Goal: Information Seeking & Learning: Learn about a topic

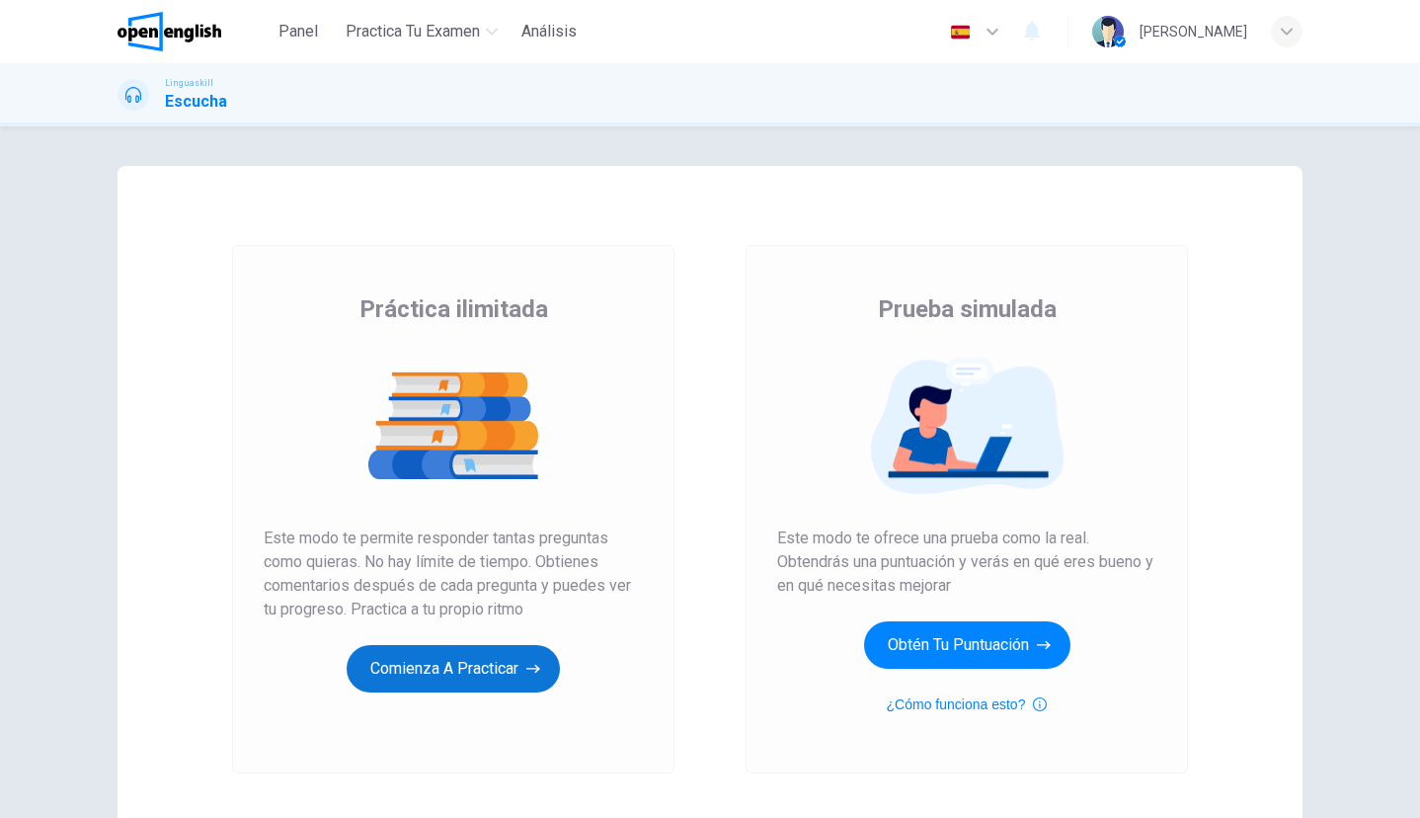
click at [447, 672] on button "Comienza a practicar" at bounding box center [453, 668] width 213 height 47
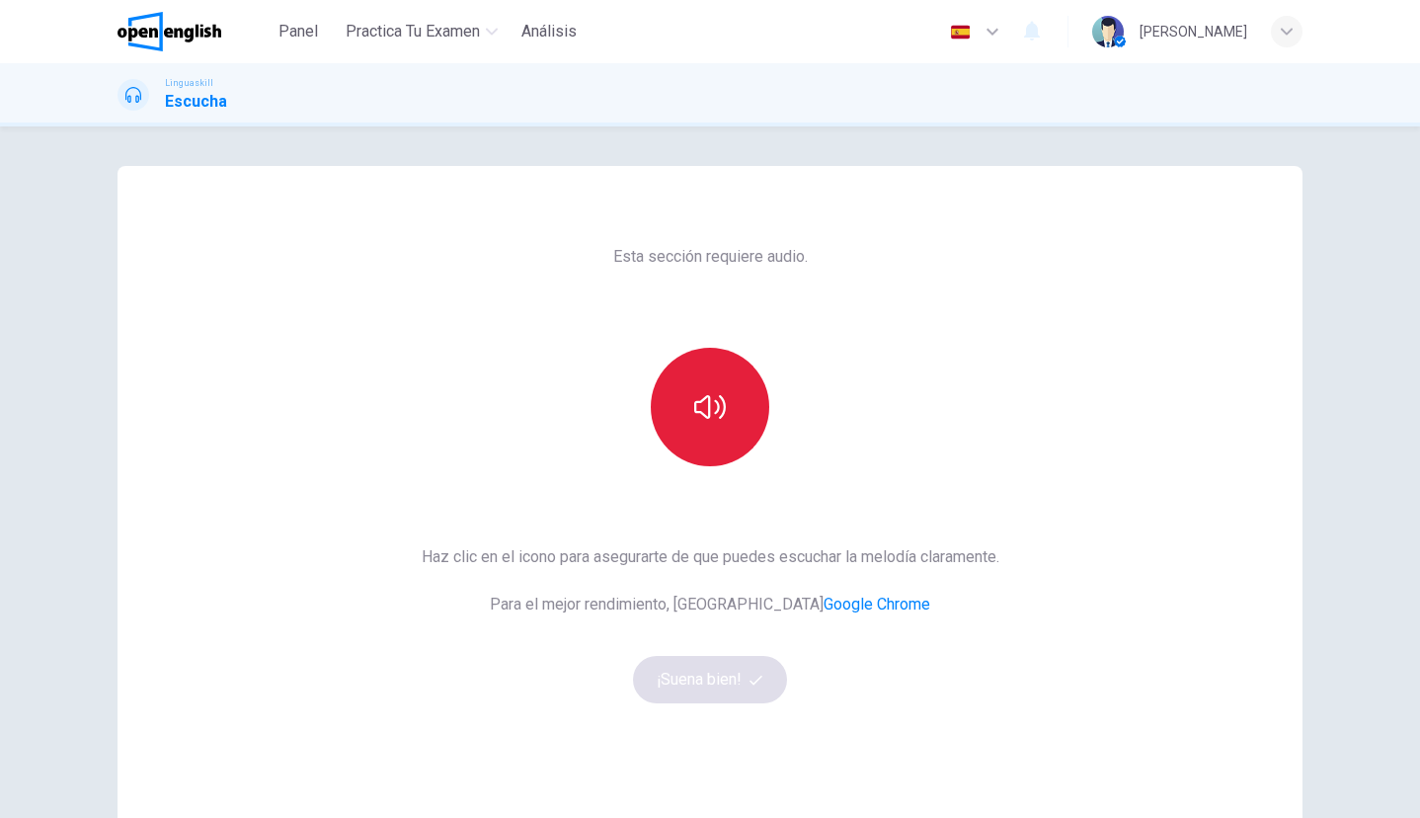
click at [698, 438] on button "button" at bounding box center [710, 407] width 119 height 119
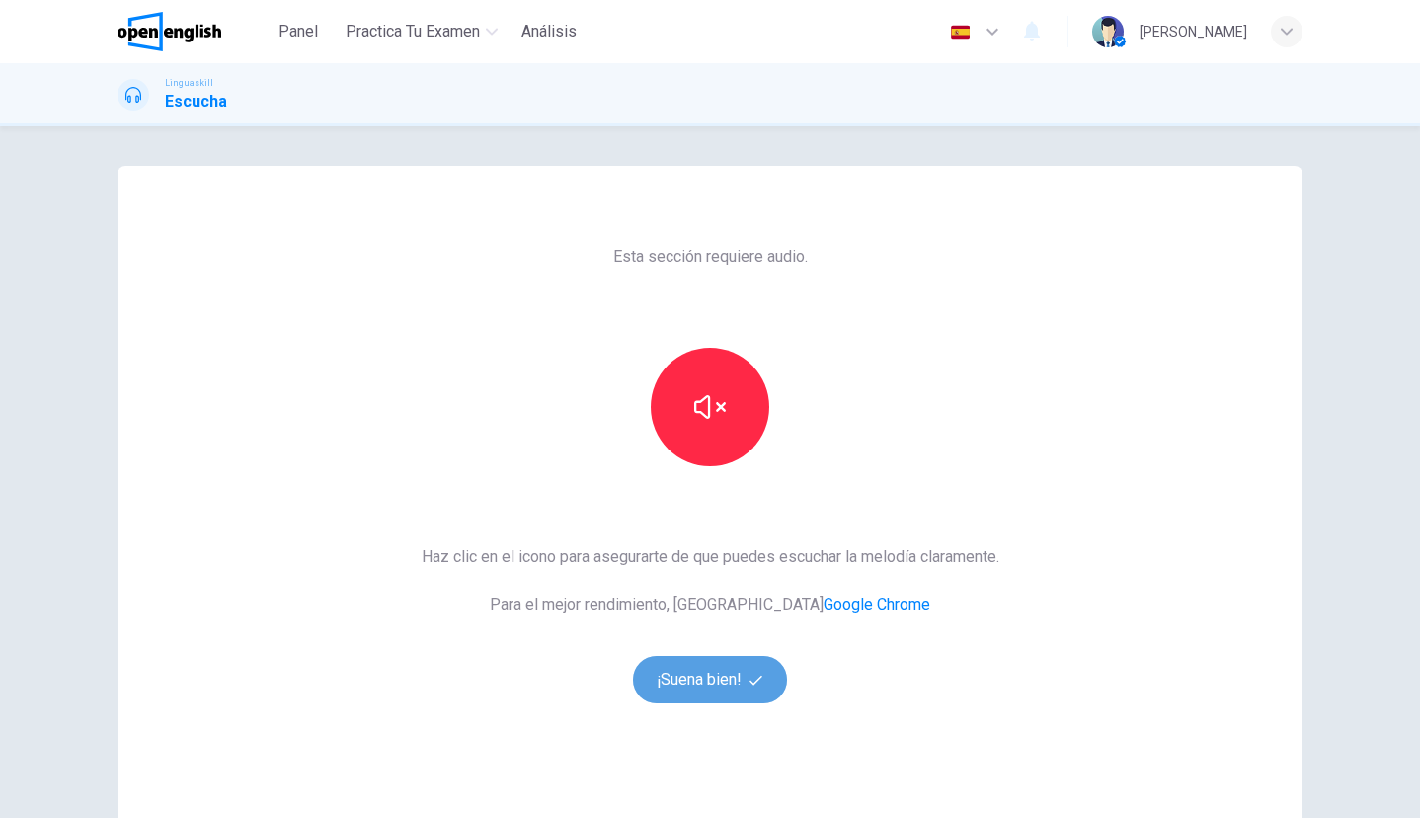
click at [745, 684] on button "¡Suena bien!" at bounding box center [710, 679] width 154 height 47
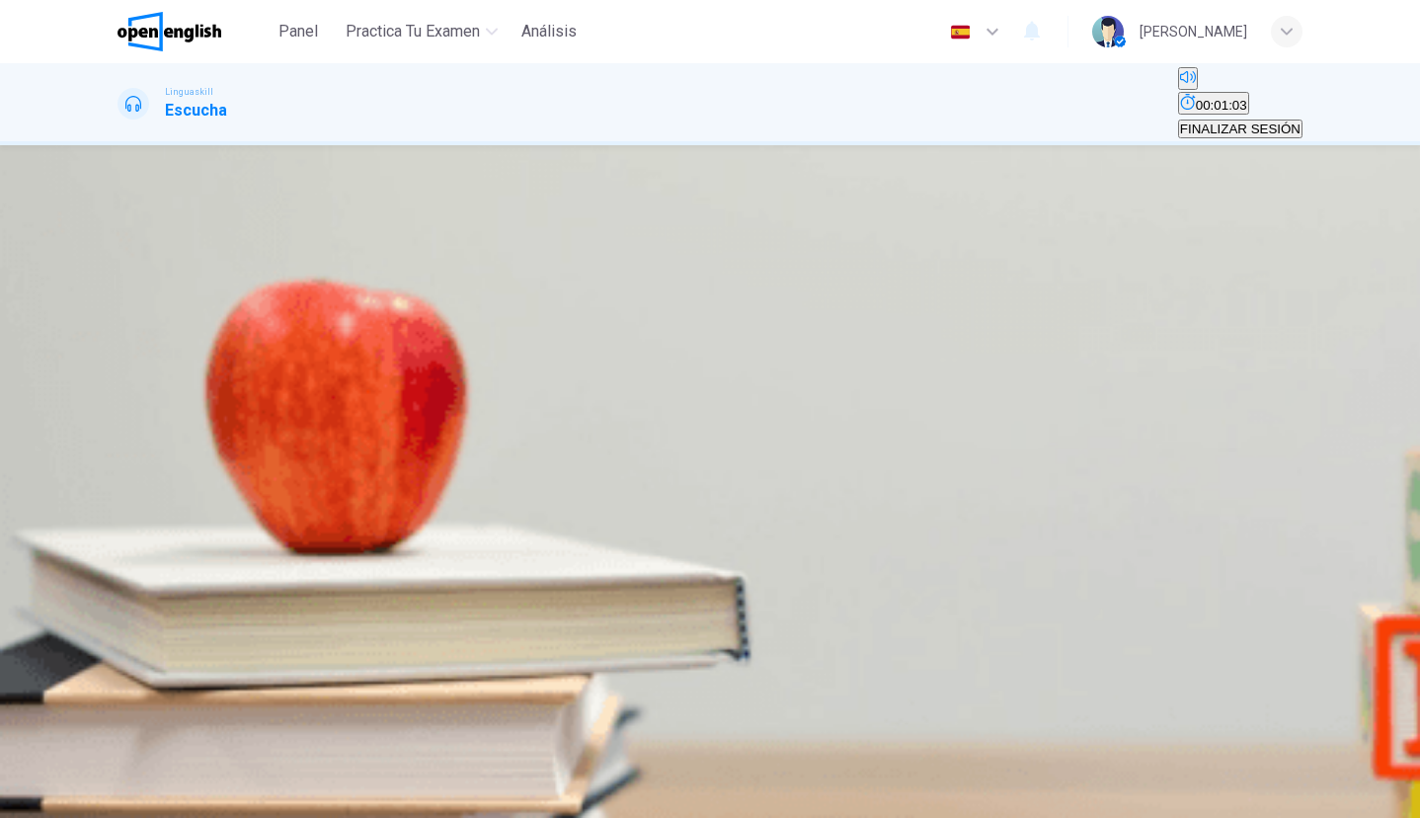
scroll to position [80, 0]
click at [120, 616] on icon "button" at bounding box center [120, 616] width 0 height 0
click at [121, 602] on button "button" at bounding box center [120, 611] width 4 height 19
click at [552, 335] on span "The benefits of being bilingual" at bounding box center [464, 327] width 175 height 15
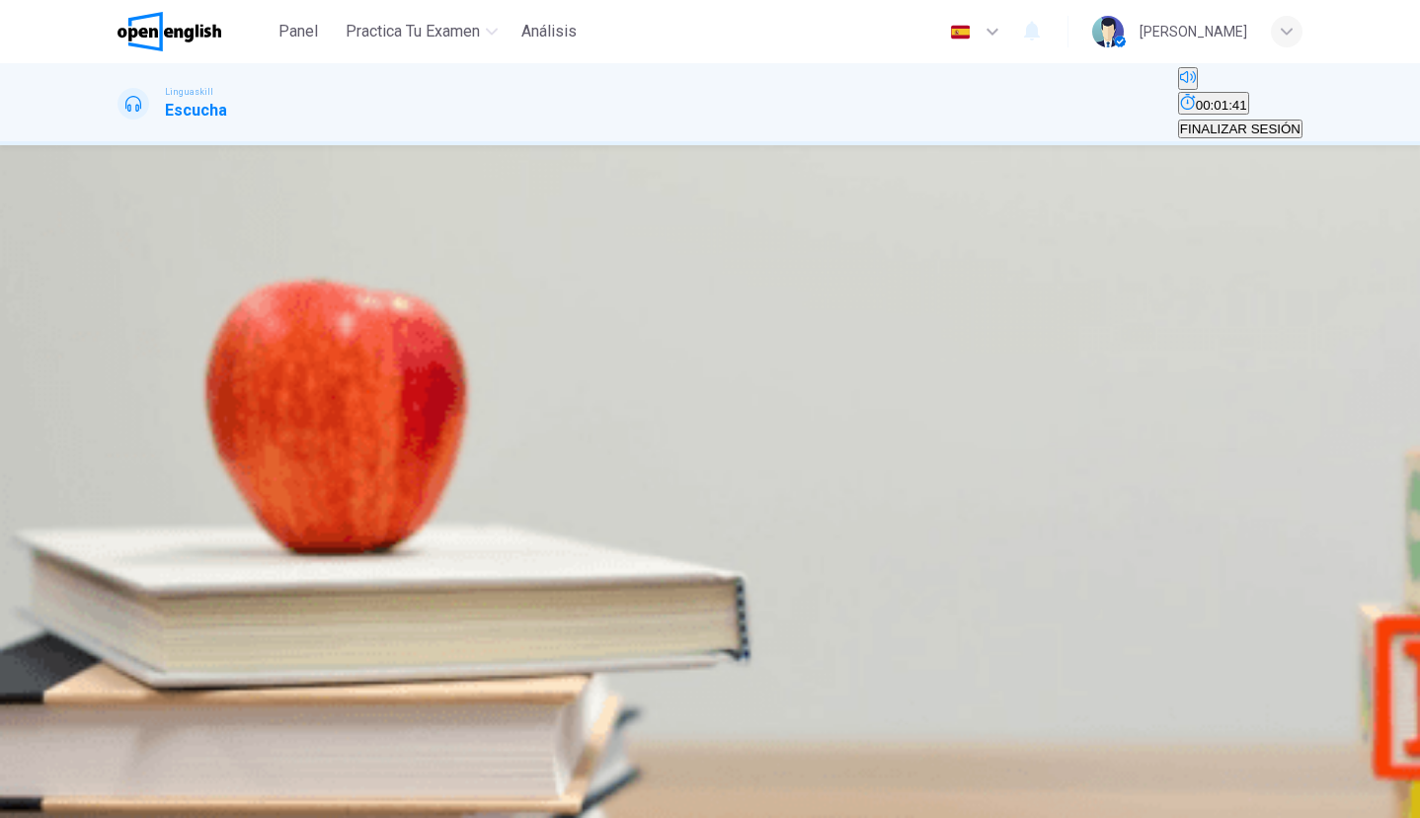
click at [456, 394] on span "Physical health" at bounding box center [411, 386] width 89 height 15
click at [118, 625] on span at bounding box center [118, 625] width 0 height 0
click at [122, 600] on div "00m 46s" at bounding box center [710, 650] width 1185 height 101
click at [120, 616] on icon "button" at bounding box center [120, 616] width 0 height 0
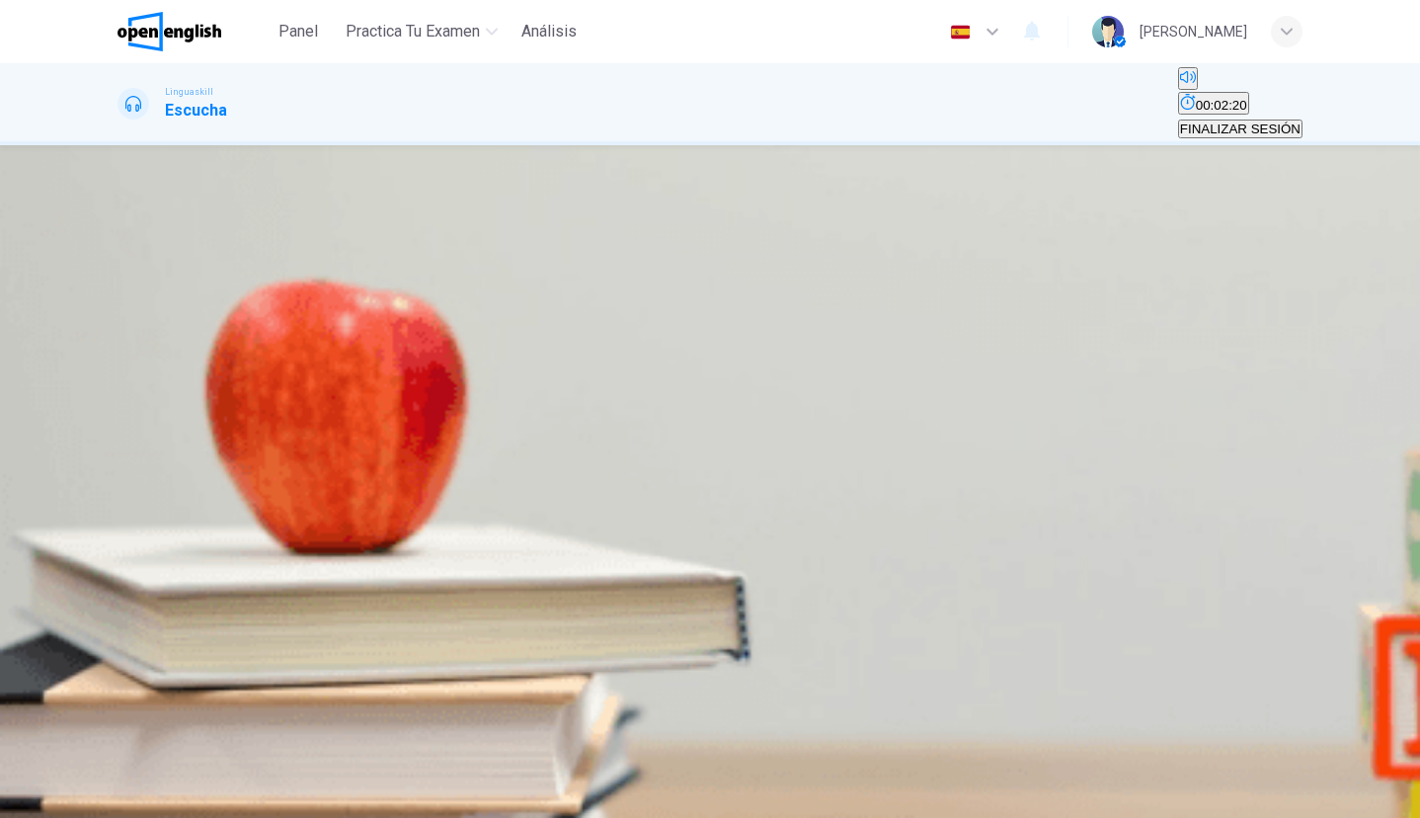
click at [332, 453] on span "More job opportunities" at bounding box center [266, 446] width 130 height 15
click at [289, 498] on span "Memory and problem-solving" at bounding box center [205, 505] width 170 height 15
click at [121, 602] on button "button" at bounding box center [120, 611] width 4 height 19
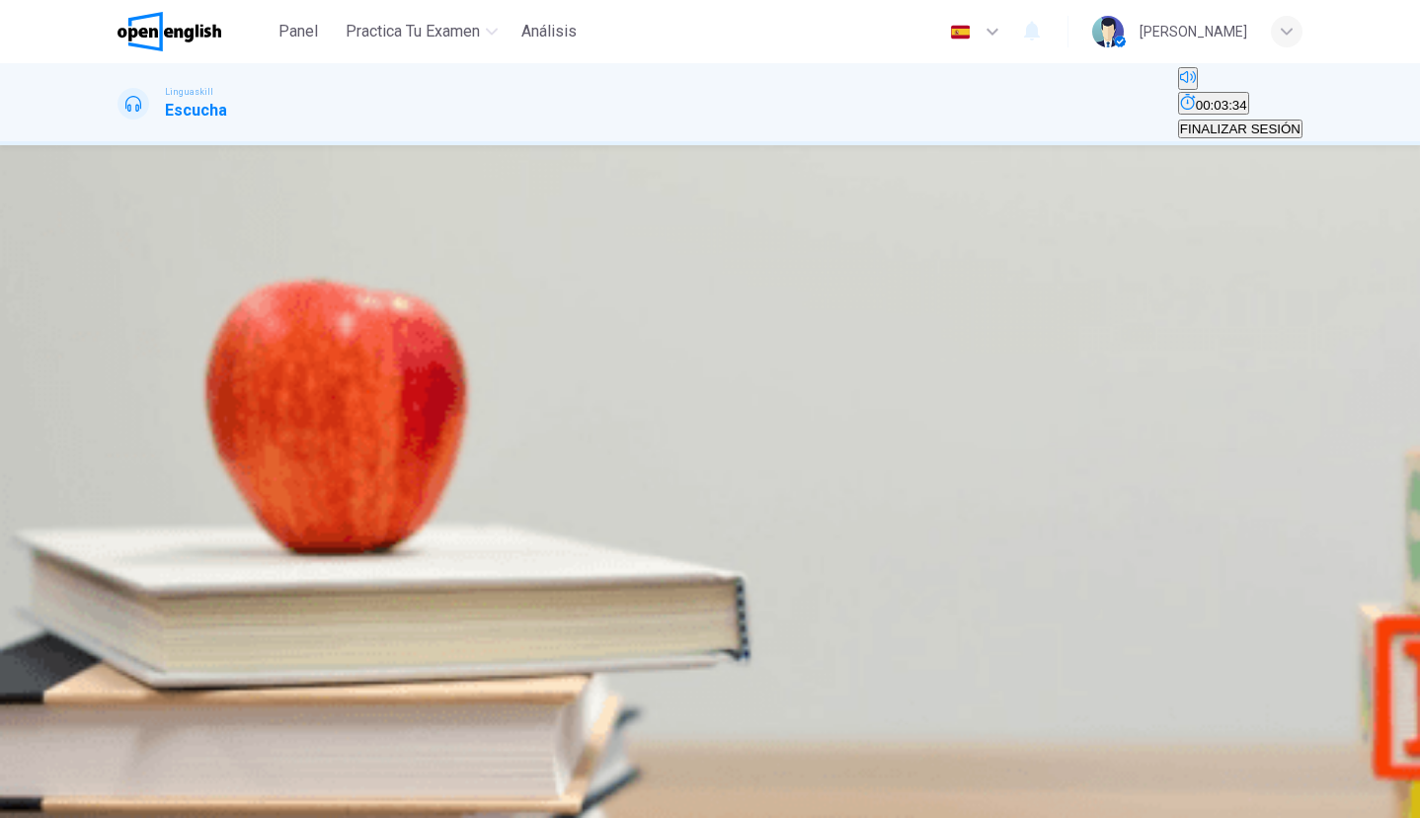
type input "*"
click at [479, 572] on span "It enhances social interactions" at bounding box center [390, 564] width 177 height 15
click at [117, 799] on span "ENVIAR" at bounding box center [91, 806] width 49 height 15
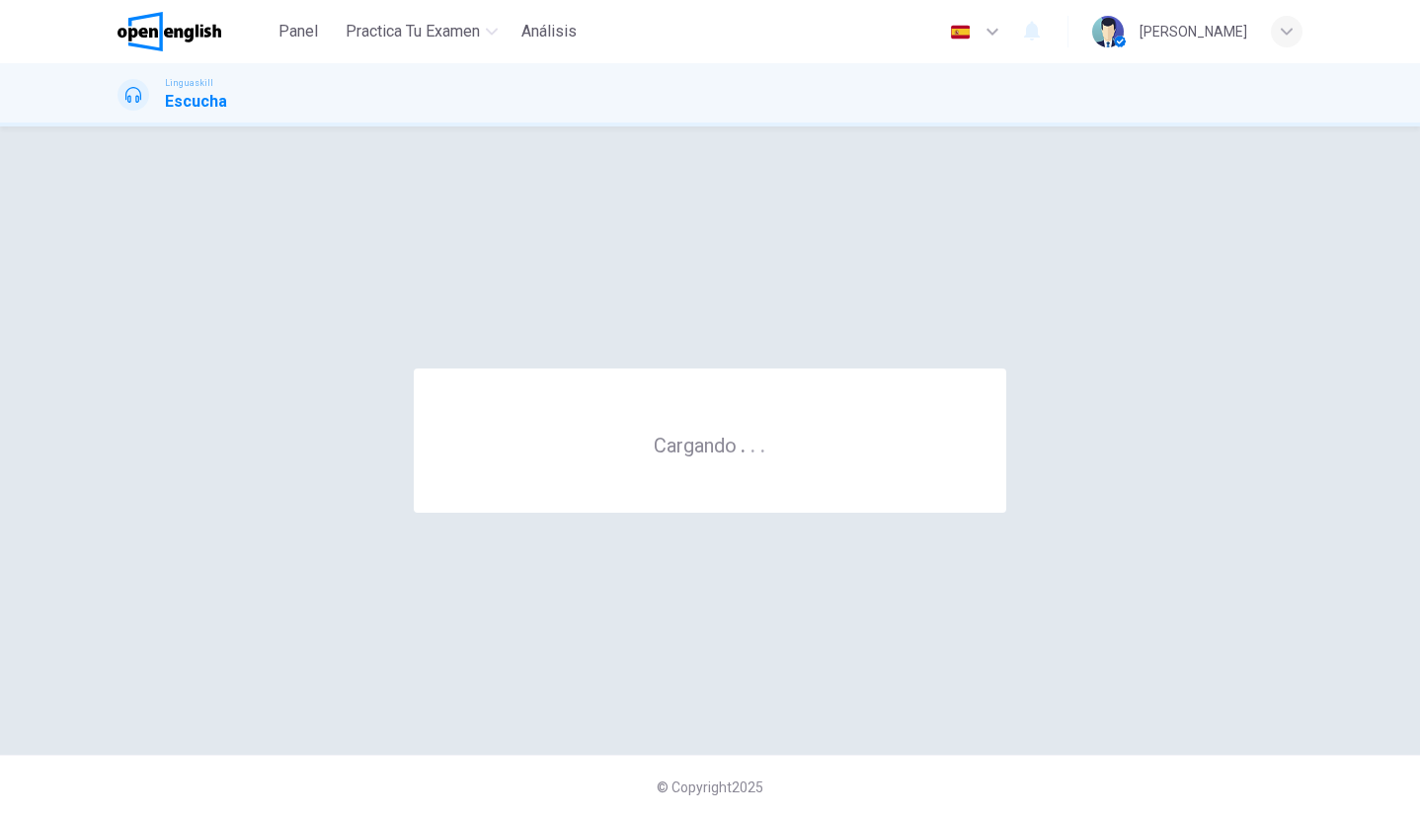
scroll to position [0, 0]
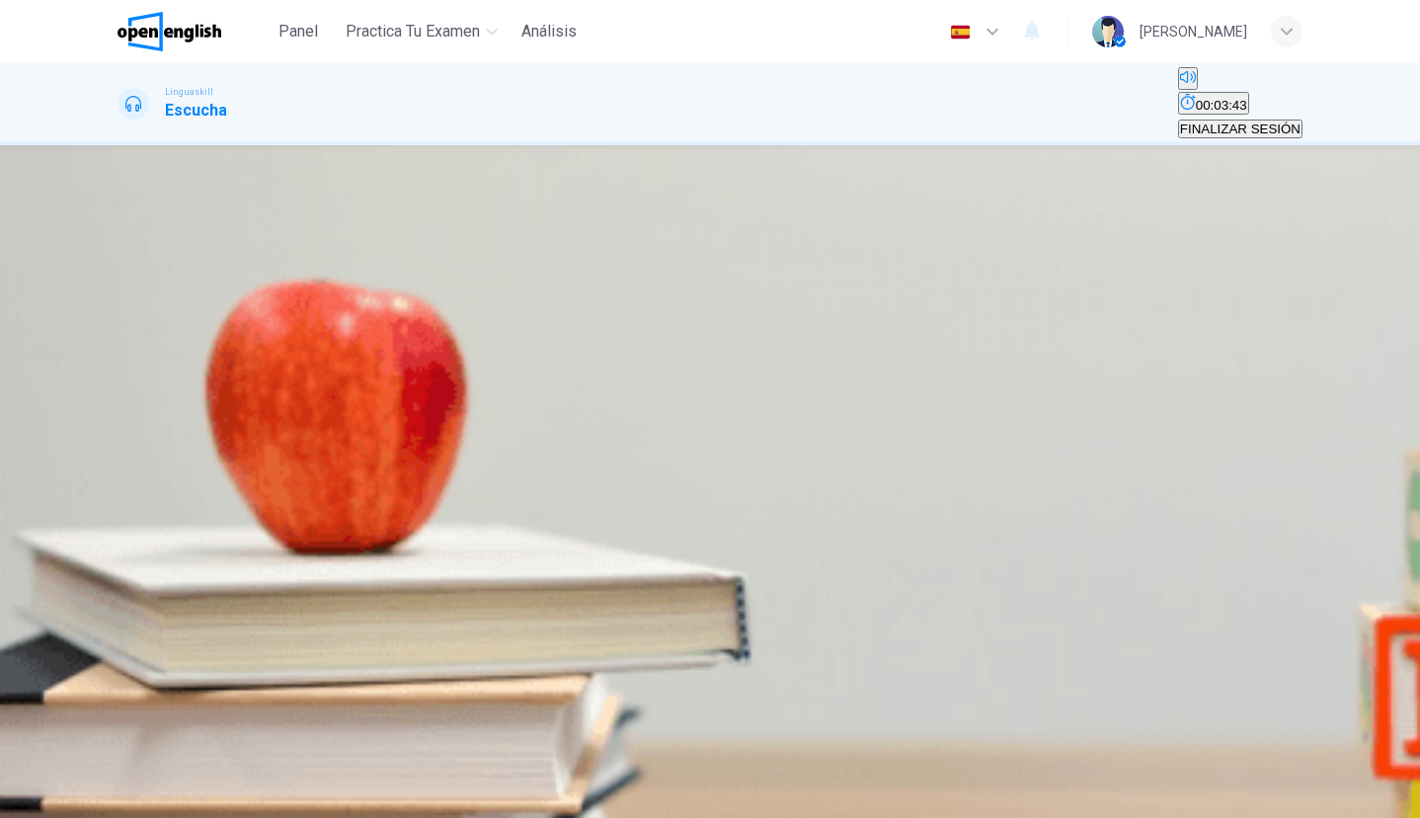
click at [121, 365] on button "button" at bounding box center [120, 374] width 4 height 19
click at [266, 335] on span "Italian food" at bounding box center [233, 327] width 64 height 15
click at [117, 799] on span "ENVIAR" at bounding box center [91, 806] width 49 height 15
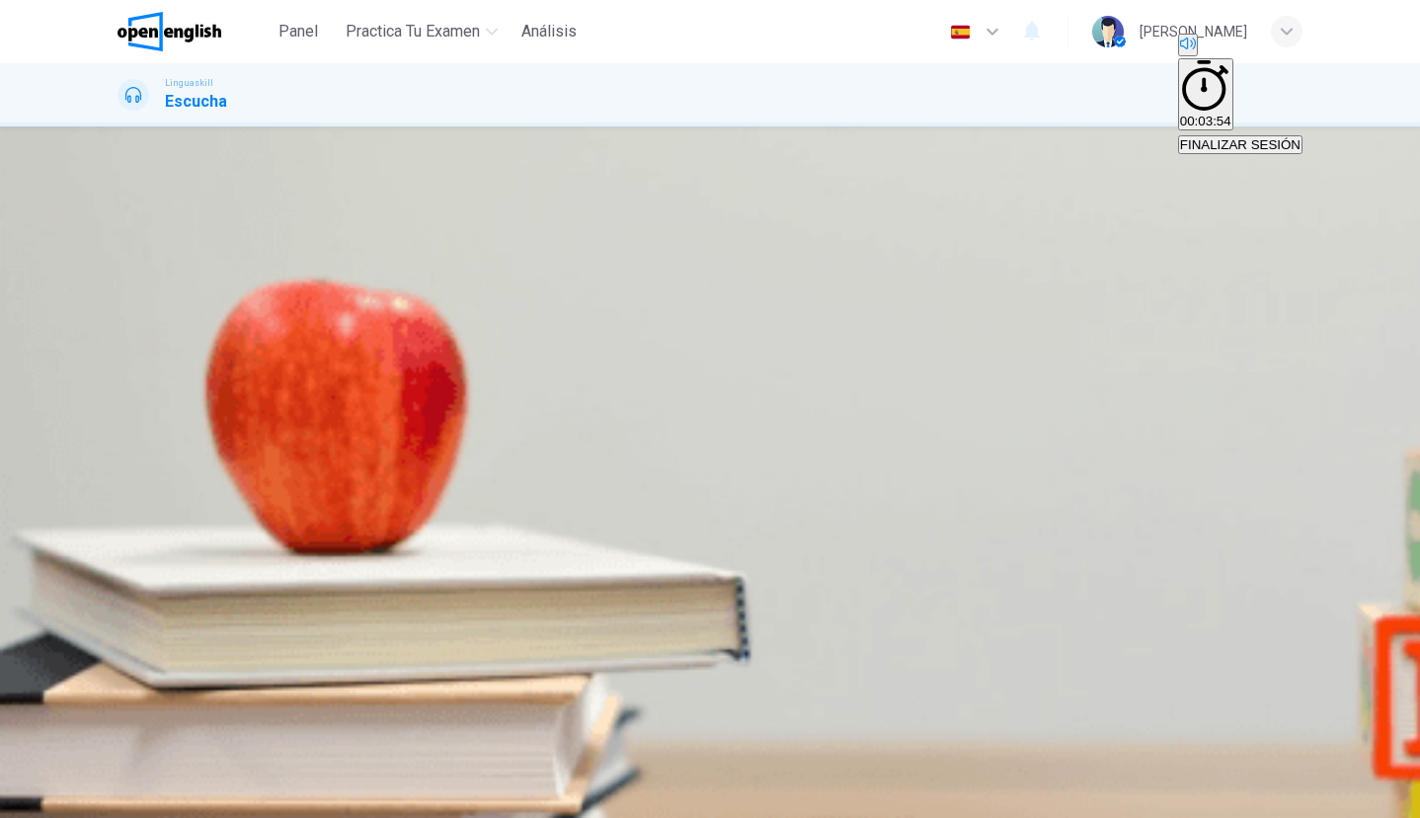
type input "*"
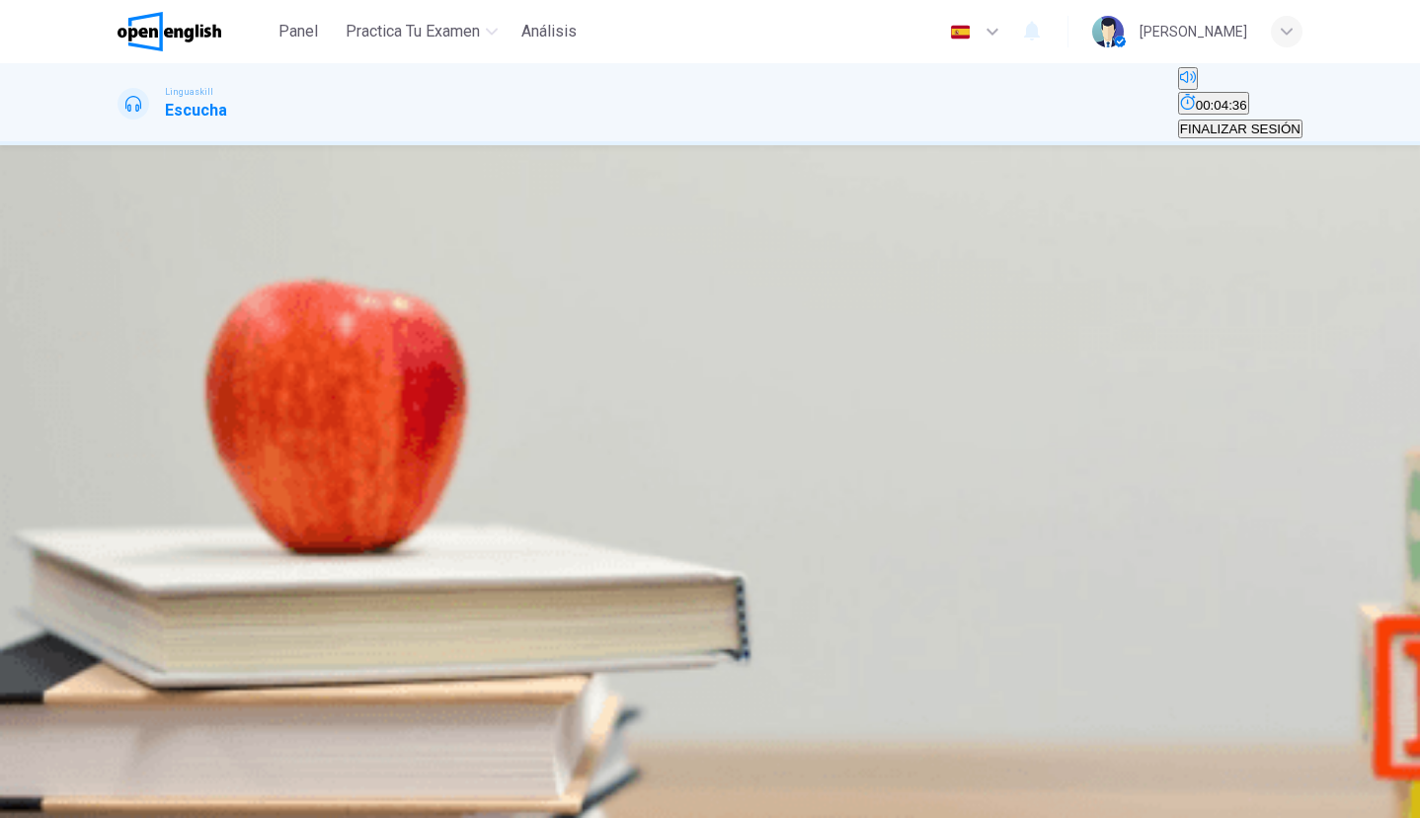
click at [120, 616] on icon "button" at bounding box center [120, 616] width 0 height 0
click at [497, 335] on span "How urbanization can impact city life" at bounding box center [389, 327] width 213 height 15
click at [744, 379] on span "Useful for recreation and mental health" at bounding box center [630, 386] width 227 height 15
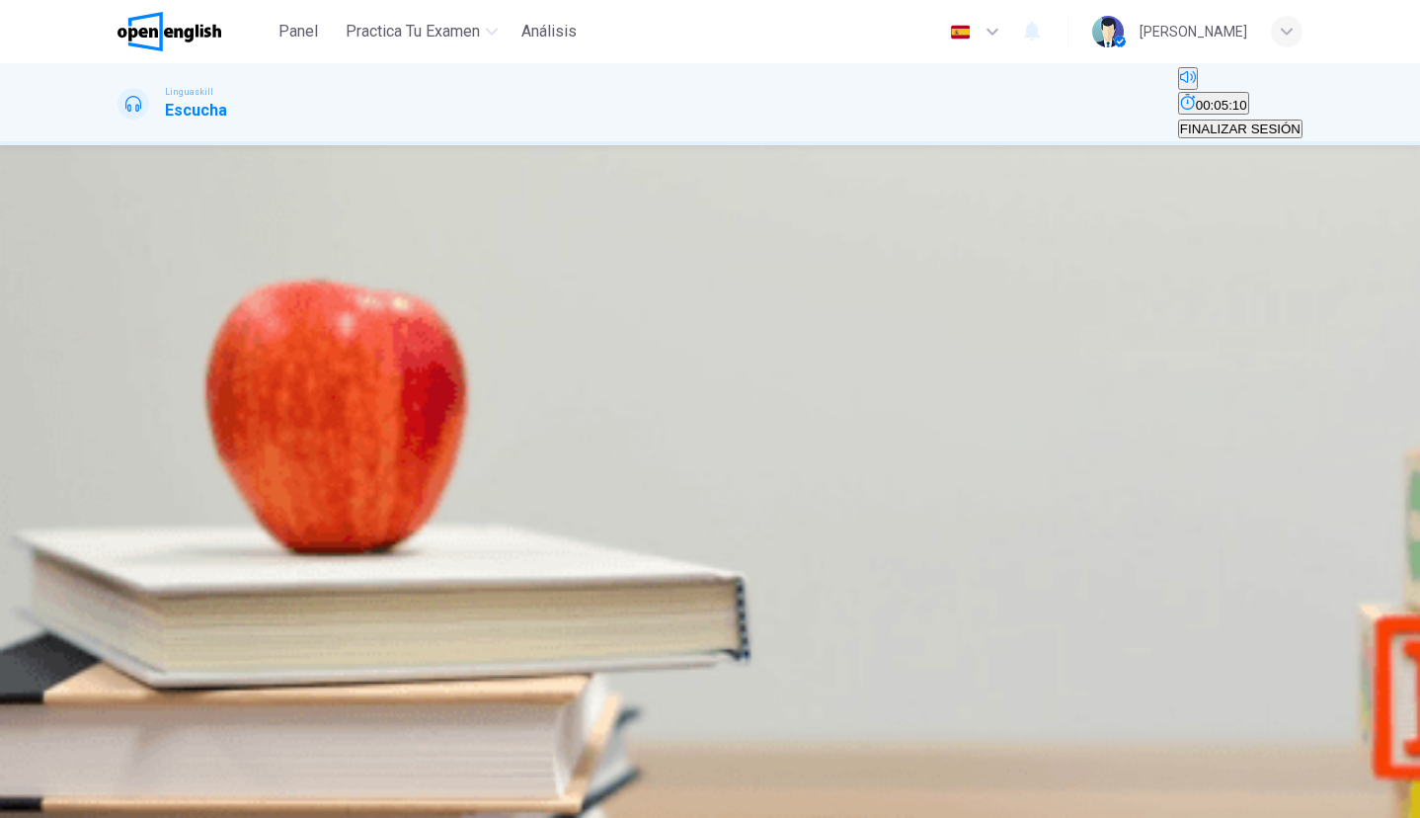
scroll to position [535, 0]
click at [513, 379] on span "Essential for environmental sustainability" at bounding box center [394, 386] width 238 height 15
click at [400, 426] on button "B [GEOGRAPHIC_DATA]" at bounding box center [329, 439] width 141 height 34
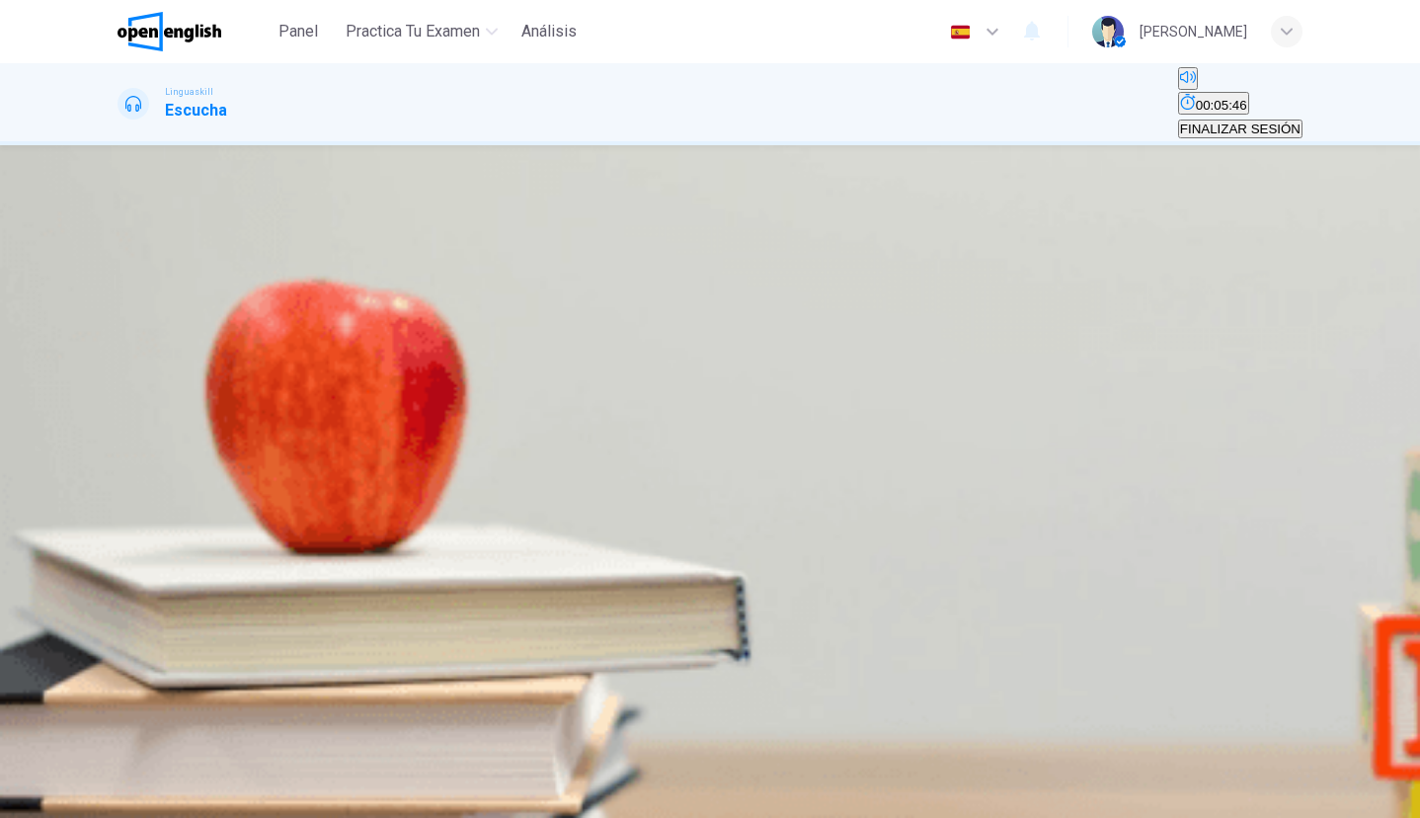
click at [515, 498] on span "Pollution and traffic due to cars" at bounding box center [424, 505] width 181 height 15
click at [366, 557] on span "To balance development and sustainability" at bounding box center [243, 564] width 247 height 15
click at [117, 799] on span "ENVIAR" at bounding box center [91, 806] width 49 height 15
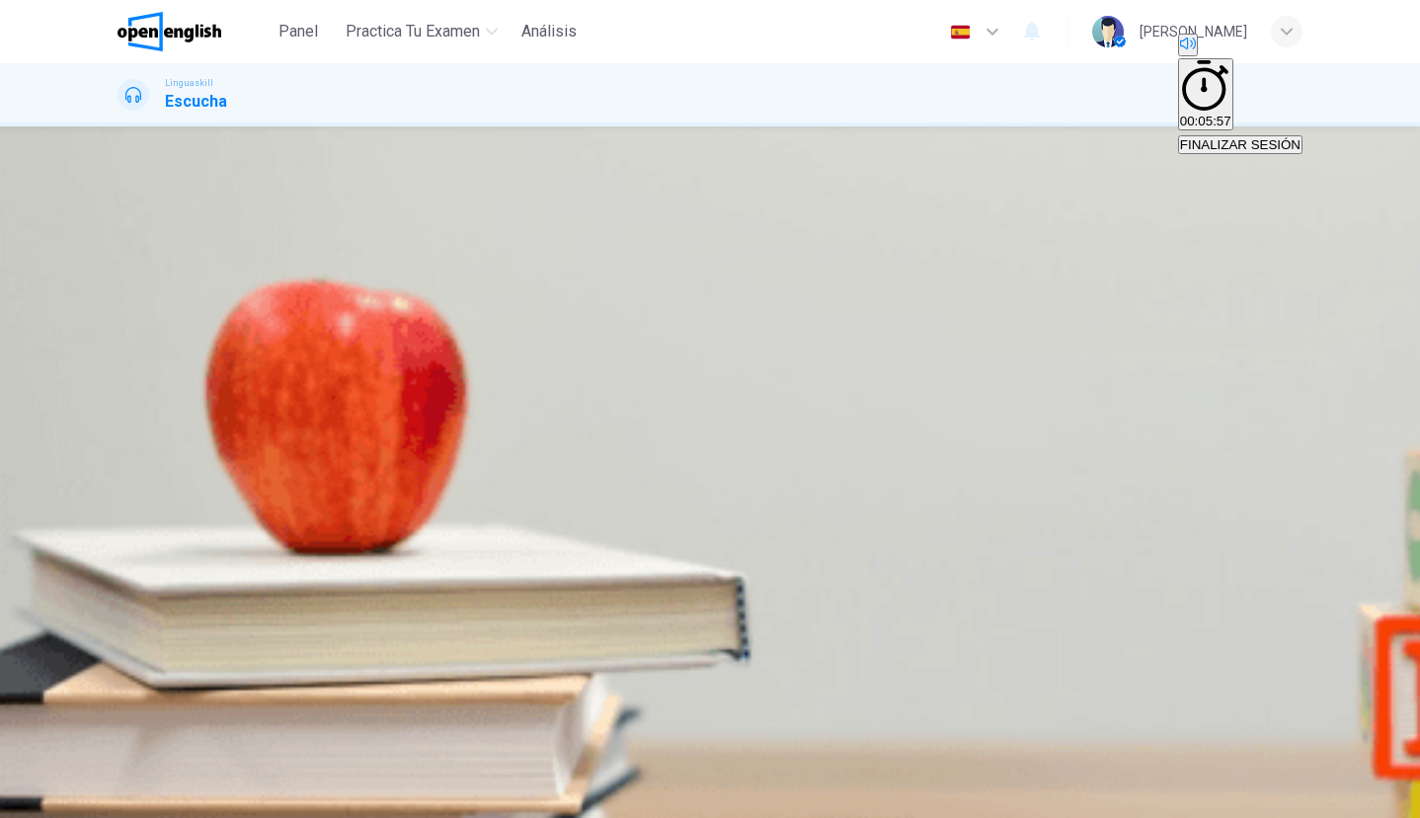
type input "*"
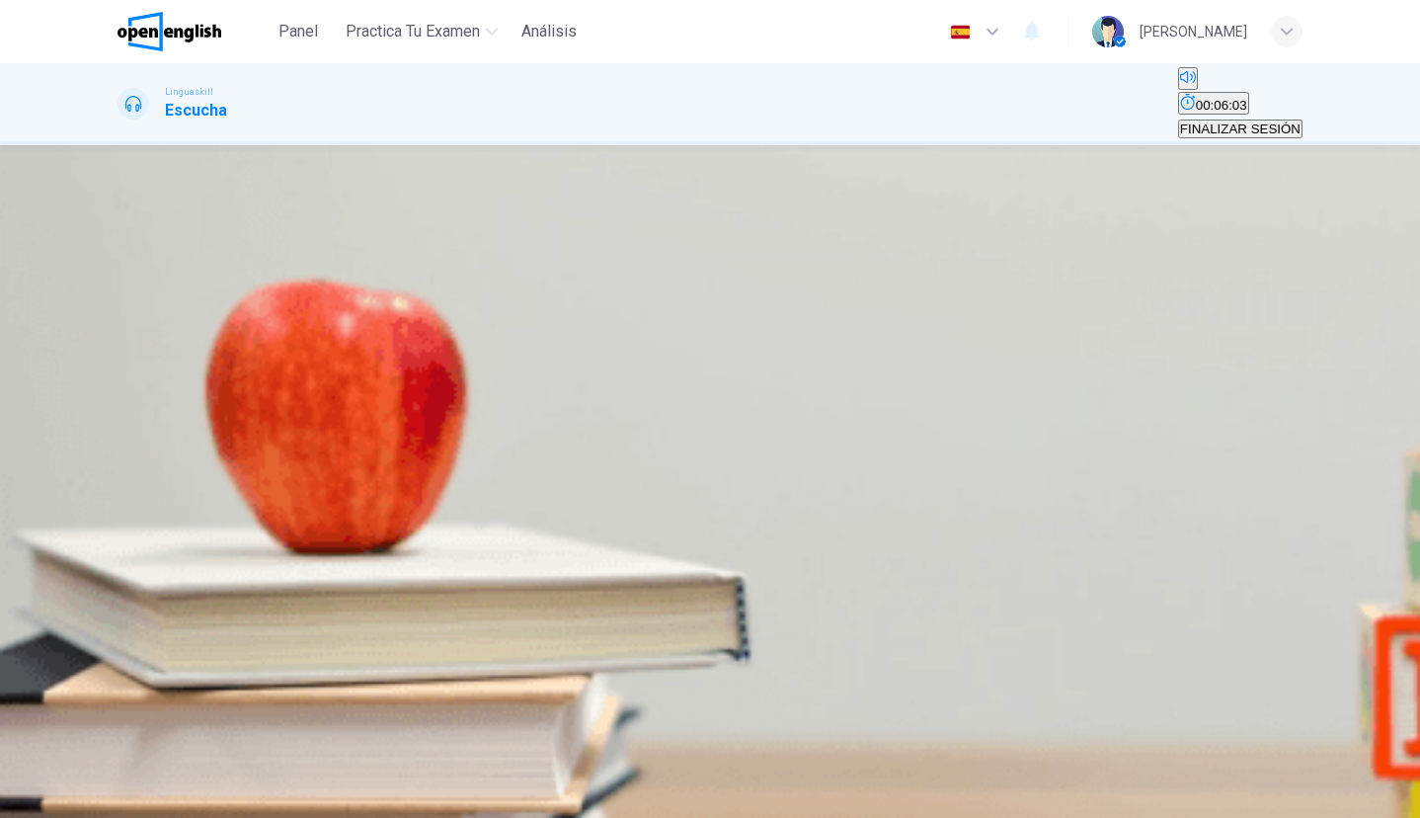
click at [120, 379] on icon "button" at bounding box center [120, 379] width 0 height 0
drag, startPoint x: 132, startPoint y: 342, endPoint x: 158, endPoint y: 349, distance: 26.6
click at [132, 379] on icon "button" at bounding box center [131, 391] width 21 height 24
click at [318, 335] on span "Watercolors" at bounding box center [283, 327] width 70 height 15
click at [117, 799] on span "ENVIAR" at bounding box center [91, 806] width 49 height 15
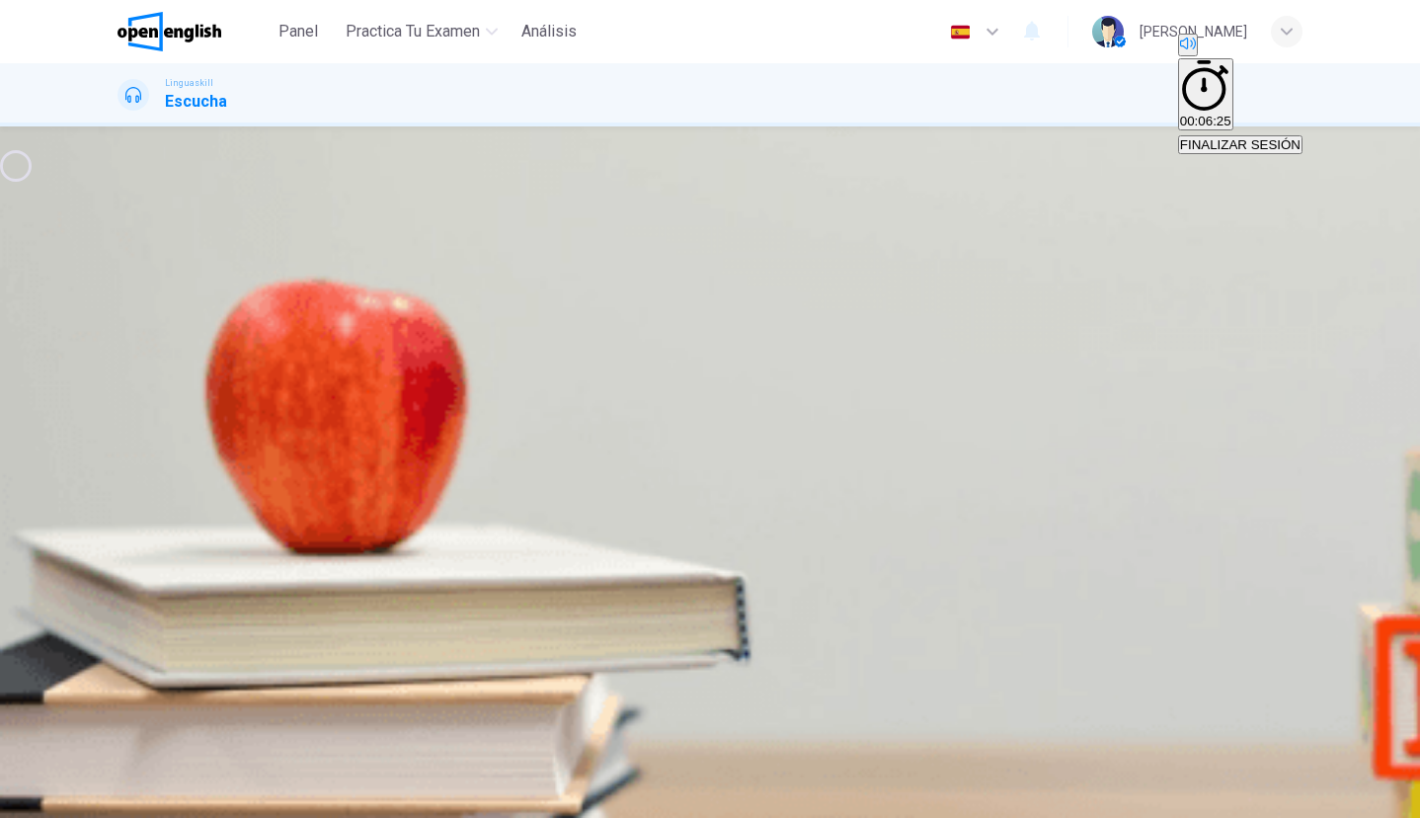
type input "**"
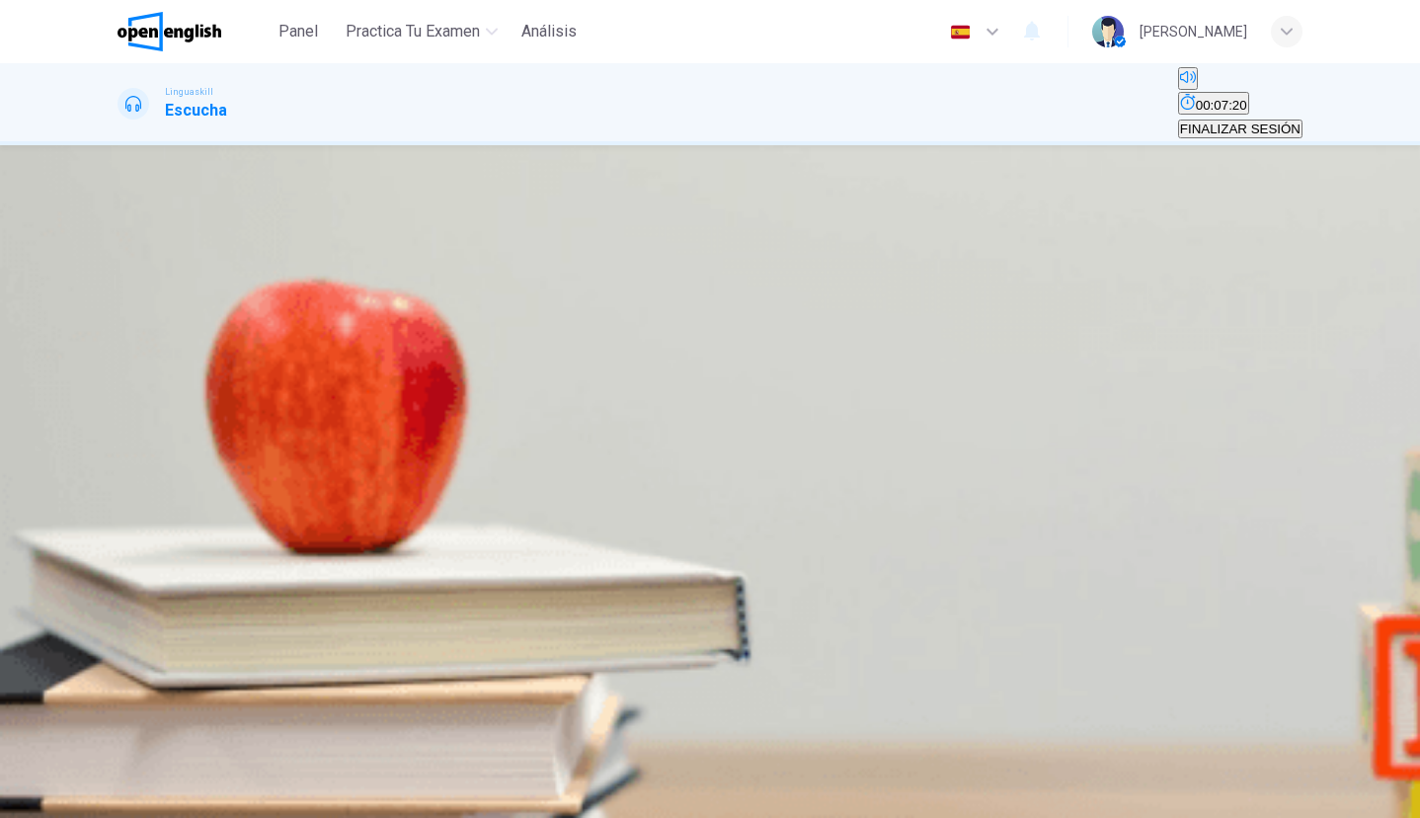
scroll to position [0, 0]
click at [121, 602] on button "button" at bounding box center [120, 611] width 4 height 19
click at [615, 335] on span "Advancements in renewable energy" at bounding box center [510, 327] width 209 height 15
click at [362, 379] on span "Reduction in cost and improved efficiency" at bounding box center [241, 386] width 243 height 15
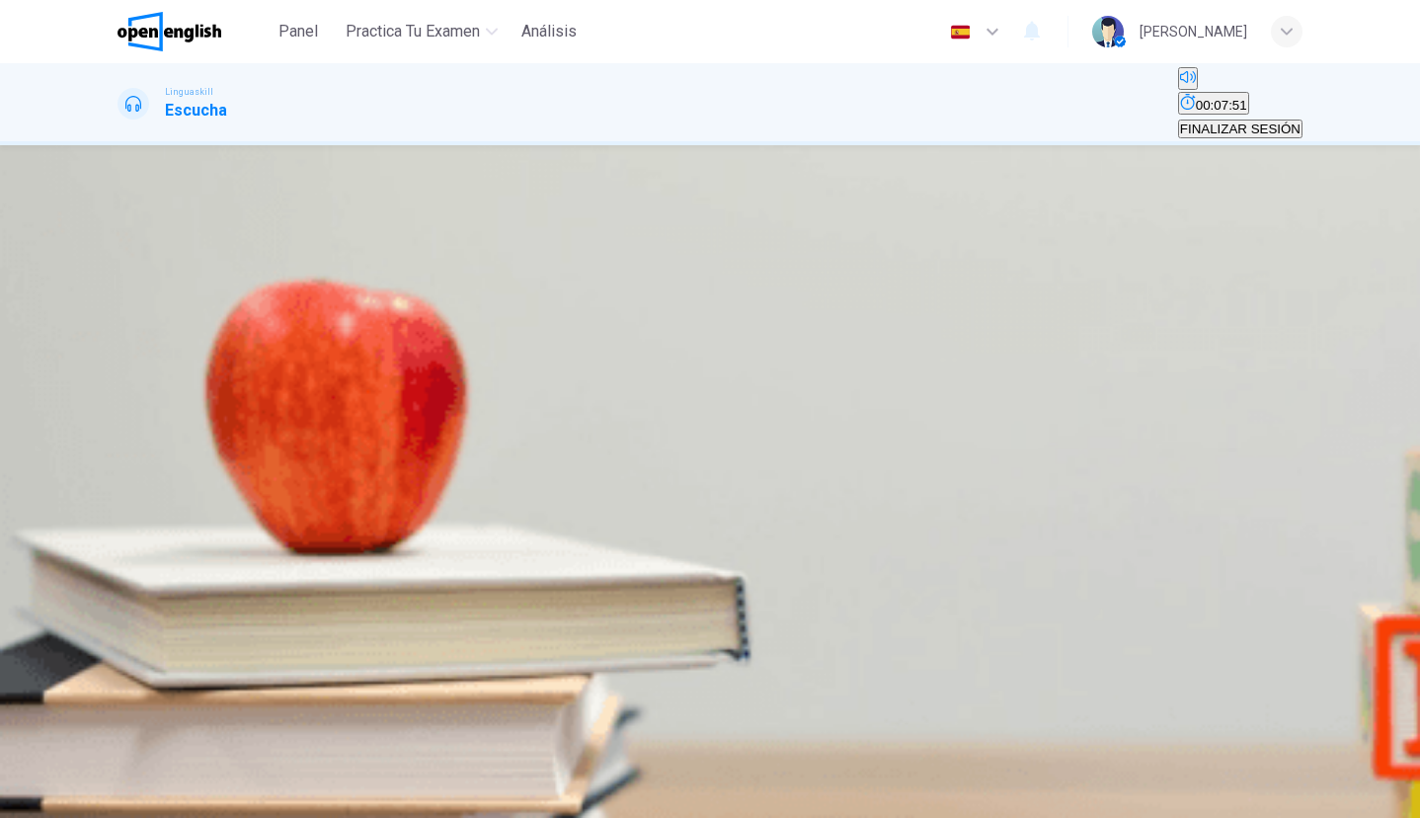
scroll to position [752, 0]
click at [570, 439] on span "They generate more energy than land-based farms" at bounding box center [421, 446] width 297 height 15
click at [219, 498] on span "Public opposition" at bounding box center [170, 505] width 100 height 15
click at [328, 498] on span "Storage of energy" at bounding box center [275, 505] width 105 height 15
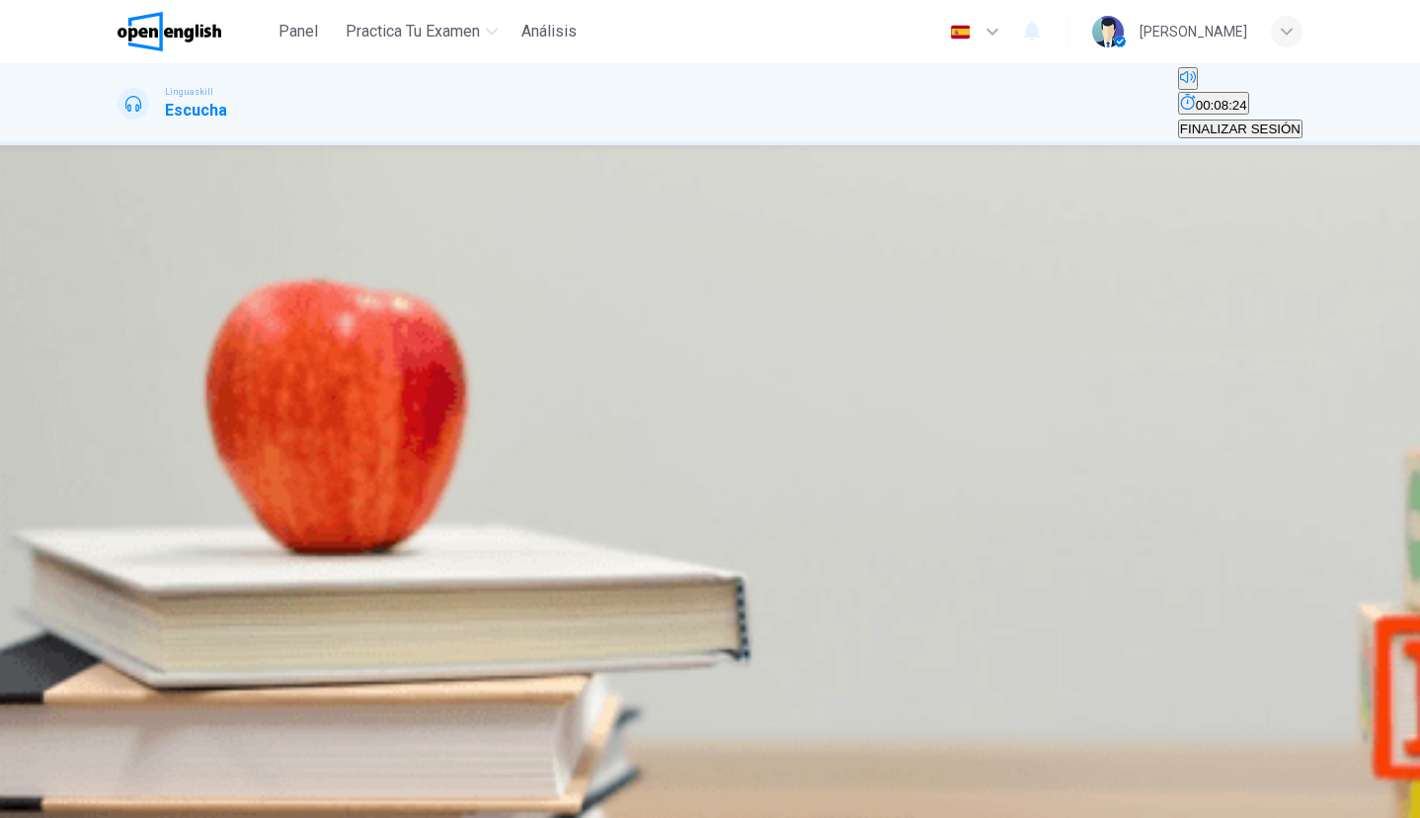
click at [430, 498] on span "Lack of research" at bounding box center [381, 505] width 98 height 15
click at [570, 572] on span "Technological and policy changes" at bounding box center [471, 564] width 197 height 15
drag, startPoint x: 145, startPoint y: 190, endPoint x: 177, endPoint y: 190, distance: 31.6
click at [120, 616] on icon "button" at bounding box center [120, 616] width 0 height 0
click at [219, 498] on span "Public opposition" at bounding box center [170, 505] width 100 height 15
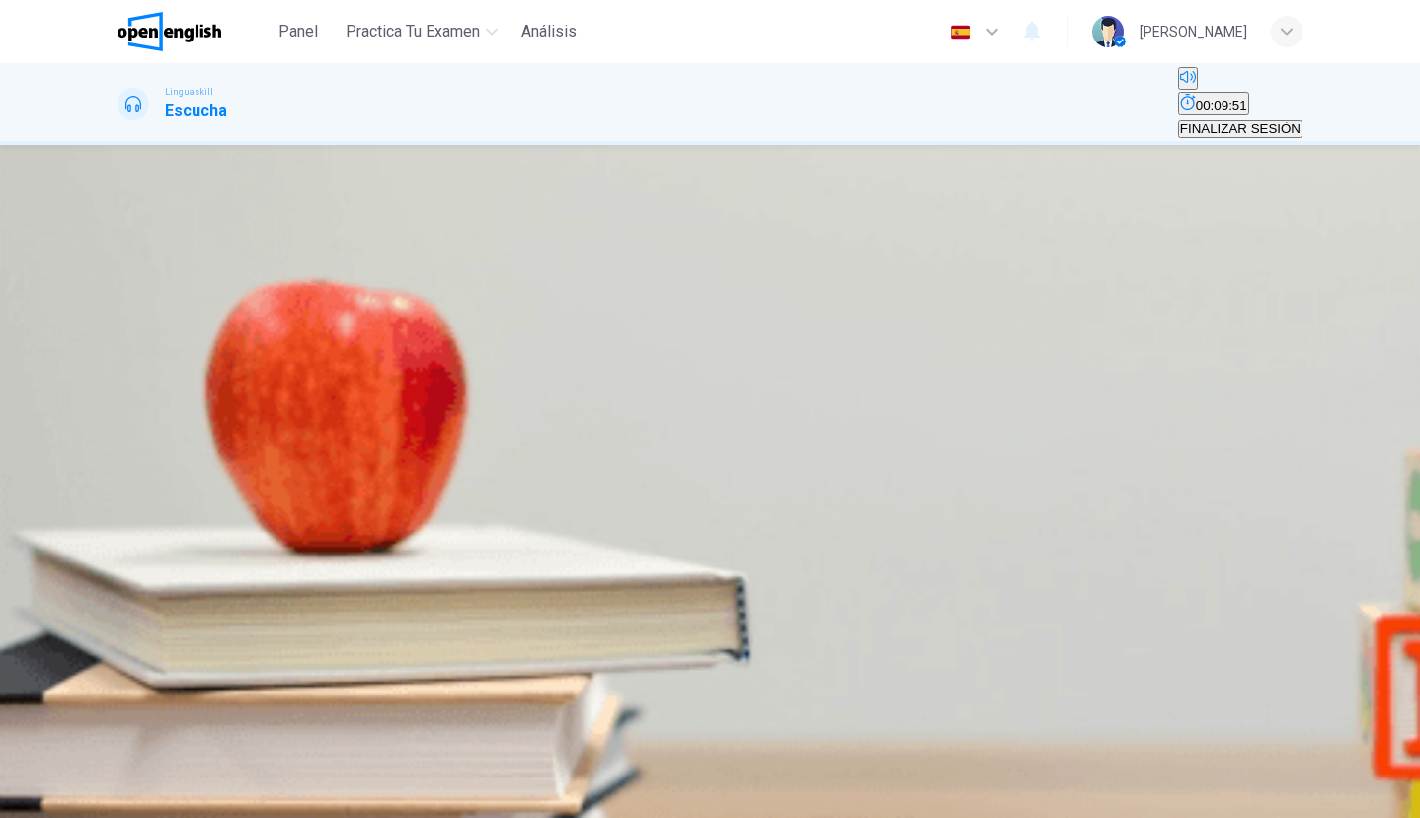
scroll to position [820, 0]
click at [118, 625] on span at bounding box center [118, 625] width 0 height 0
click at [120, 616] on icon "button" at bounding box center [120, 616] width 0 height 0
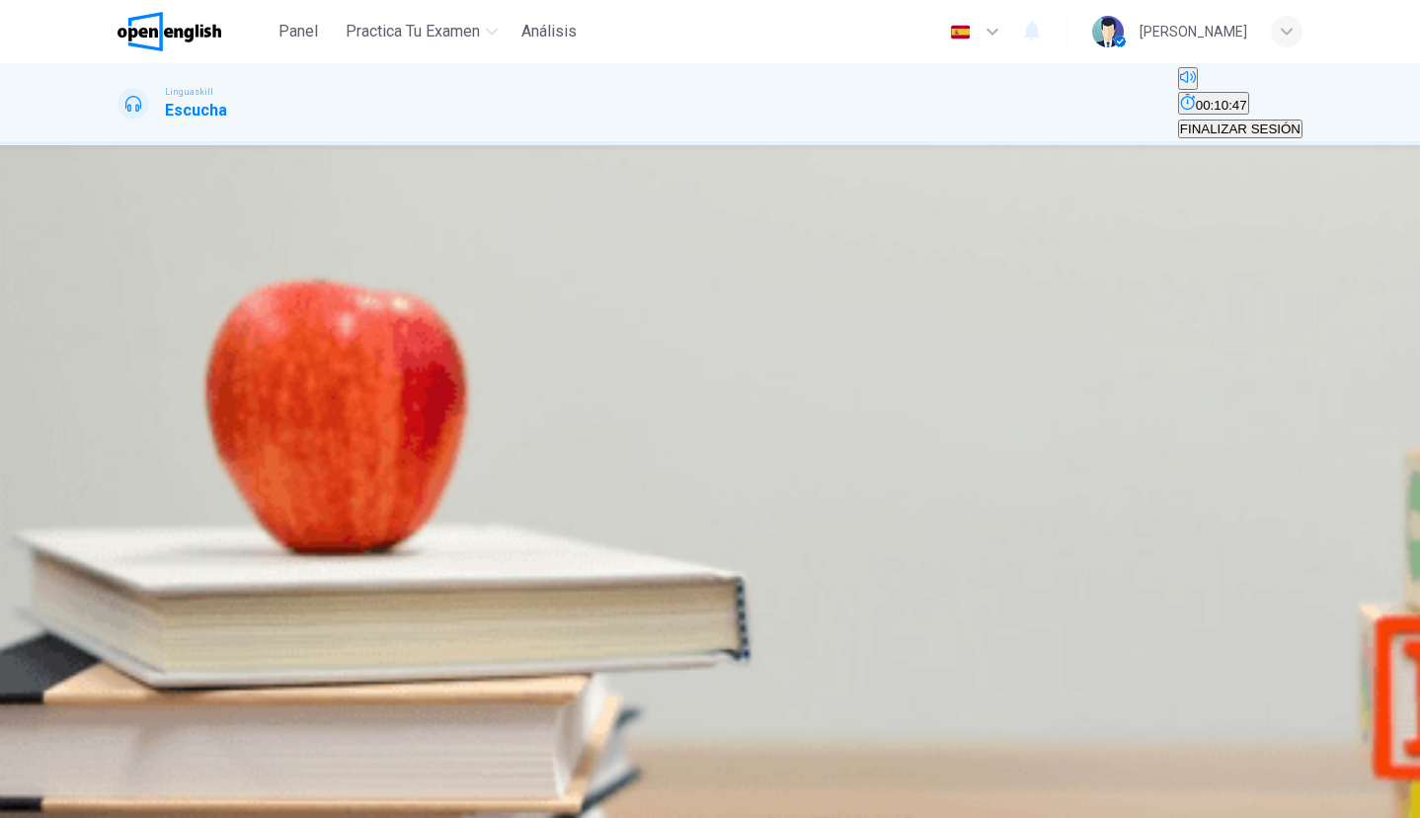
click at [118, 625] on span at bounding box center [118, 625] width 0 height 0
click at [328, 498] on span "Storage of energy" at bounding box center [275, 505] width 105 height 15
click at [130, 797] on button "ENVIAR" at bounding box center [97, 806] width 65 height 19
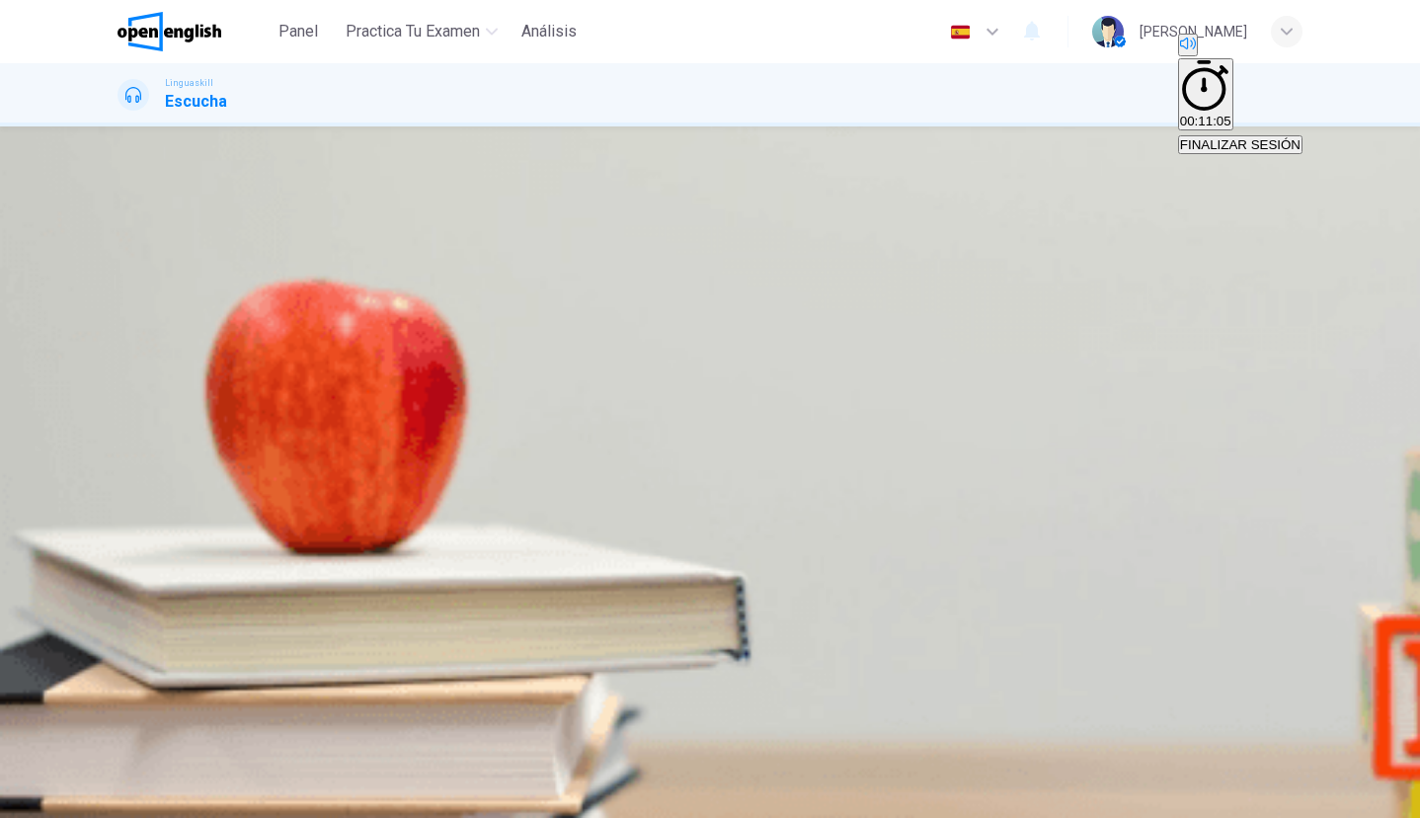
scroll to position [876, 0]
type input "**"
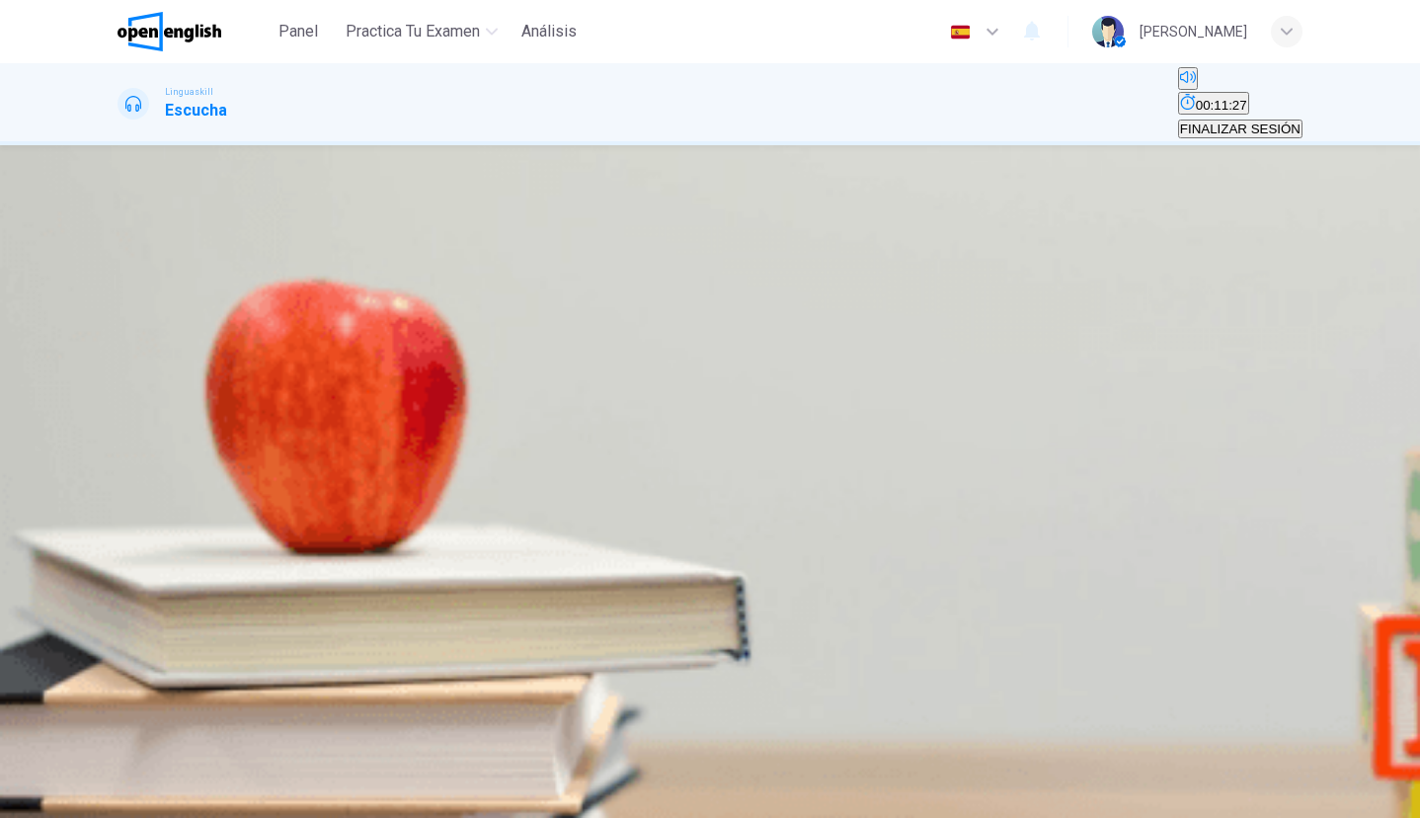
scroll to position [0, 0]
click at [139, 616] on icon "button" at bounding box center [131, 628] width 21 height 24
click at [531, 320] on div "B" at bounding box center [465, 312] width 132 height 15
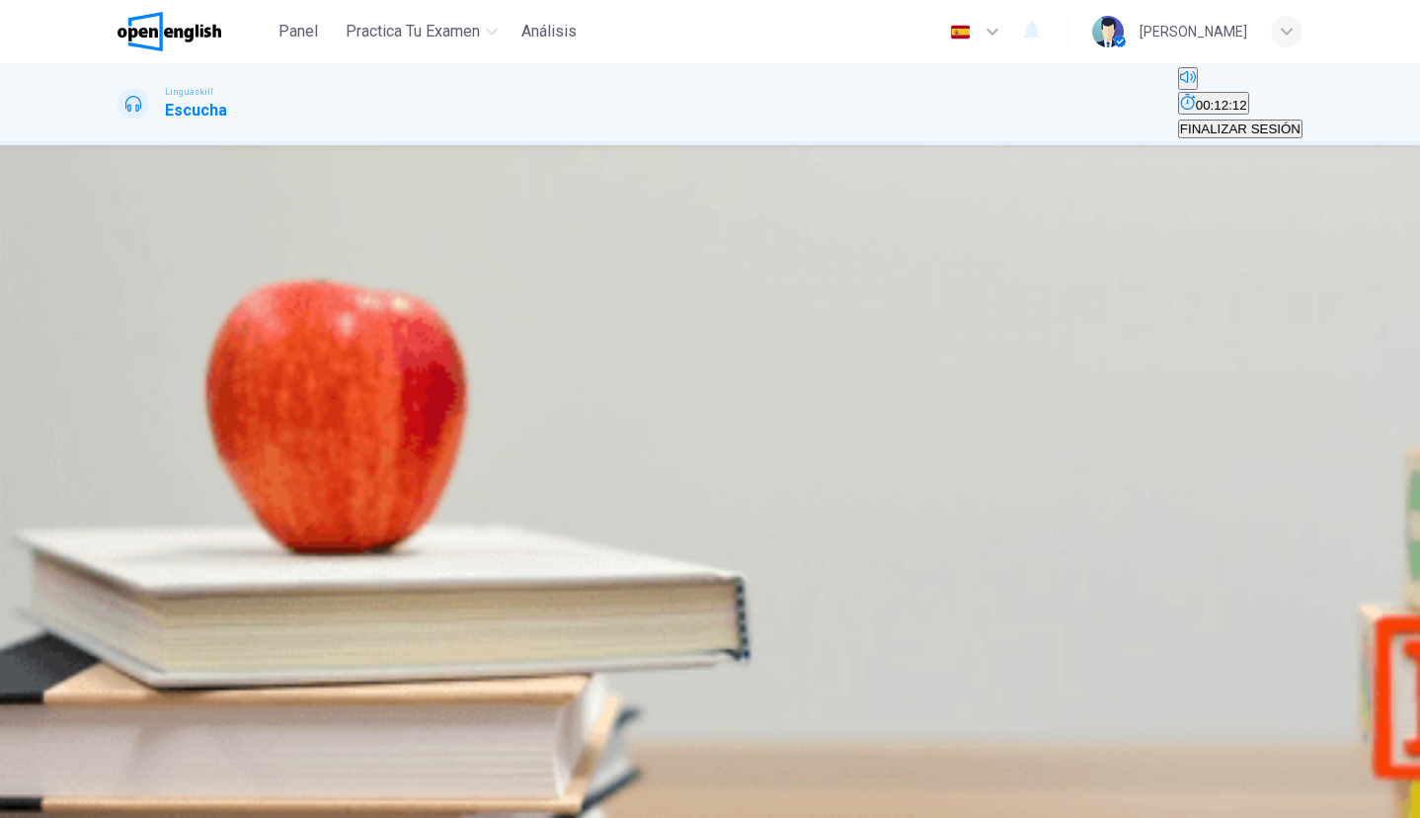
click at [208, 379] on span "Rinse them out" at bounding box center [164, 386] width 89 height 15
click at [276, 379] on span "Paint them" at bounding box center [243, 386] width 63 height 15
click at [533, 439] on span "Using reusable bags" at bounding box center [473, 446] width 120 height 15
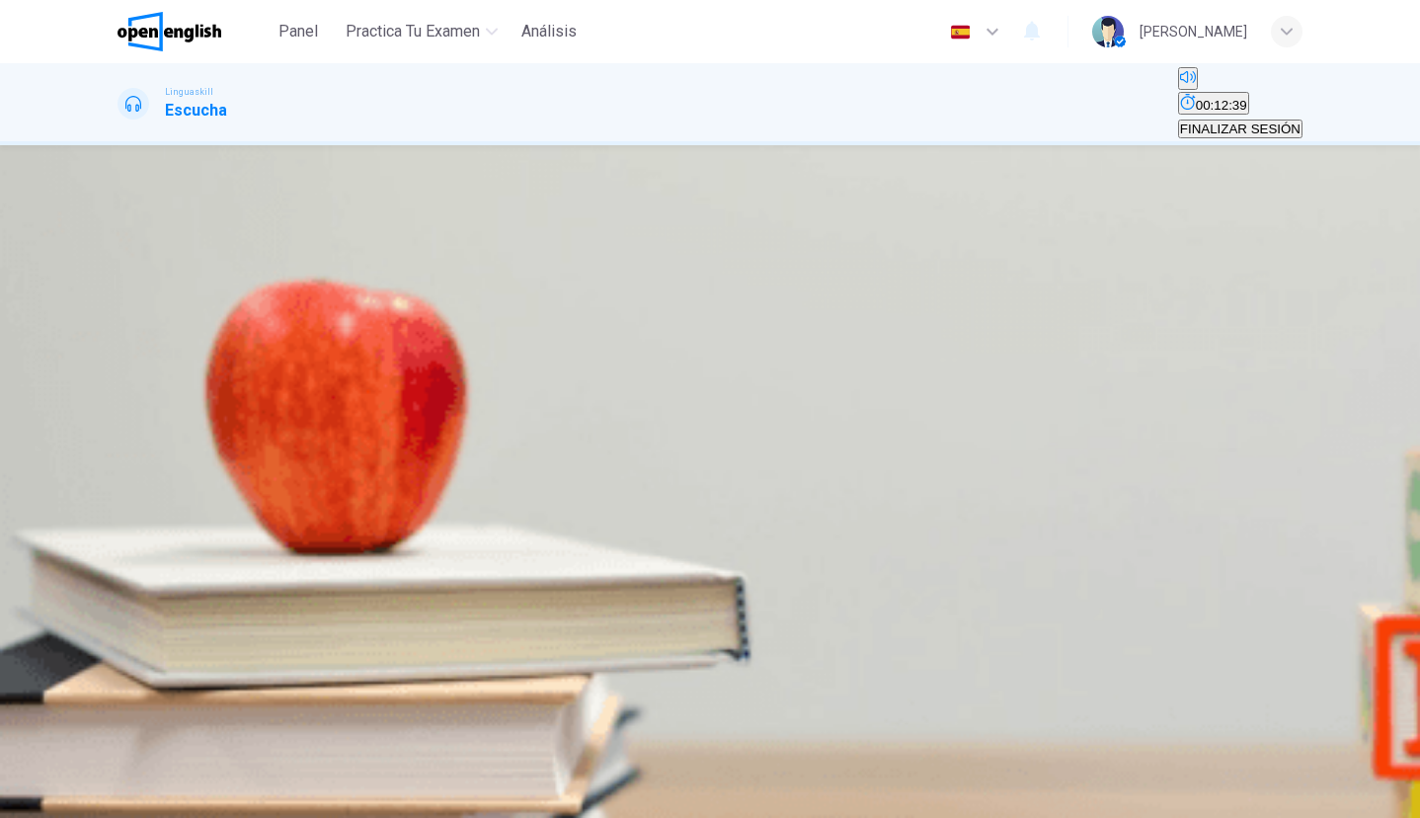
click at [433, 498] on span "It reduces landfill waste" at bounding box center [363, 505] width 137 height 15
click at [327, 540] on button "A Separating waste into different bins" at bounding box center [222, 557] width 209 height 34
click at [120, 616] on icon "button" at bounding box center [120, 616] width 0 height 0
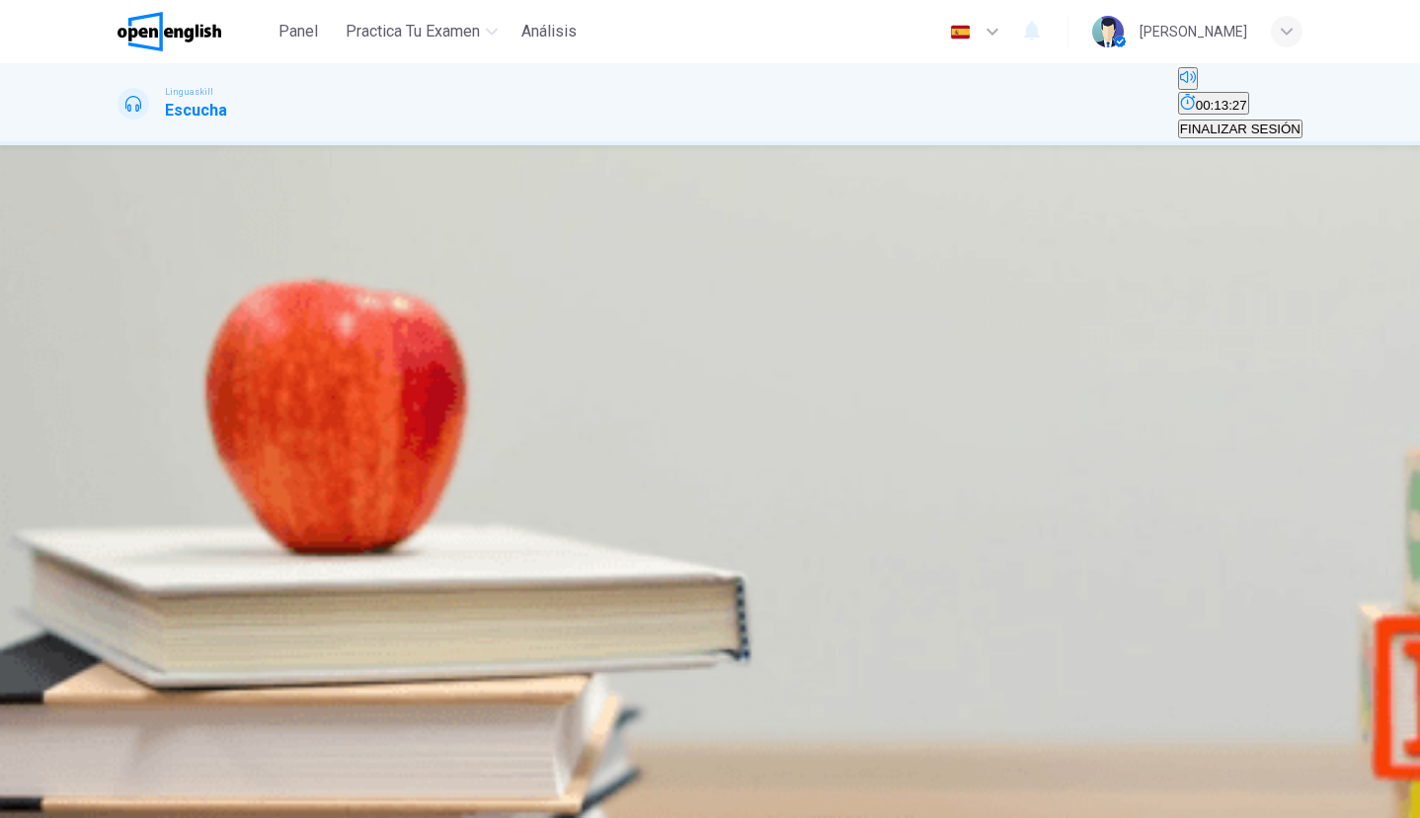
click at [208, 379] on span "Rinse them out" at bounding box center [164, 386] width 89 height 15
click at [121, 602] on button "button" at bounding box center [120, 611] width 4 height 19
click at [118, 625] on span at bounding box center [118, 625] width 0 height 0
click at [121, 602] on button "button" at bounding box center [120, 611] width 4 height 19
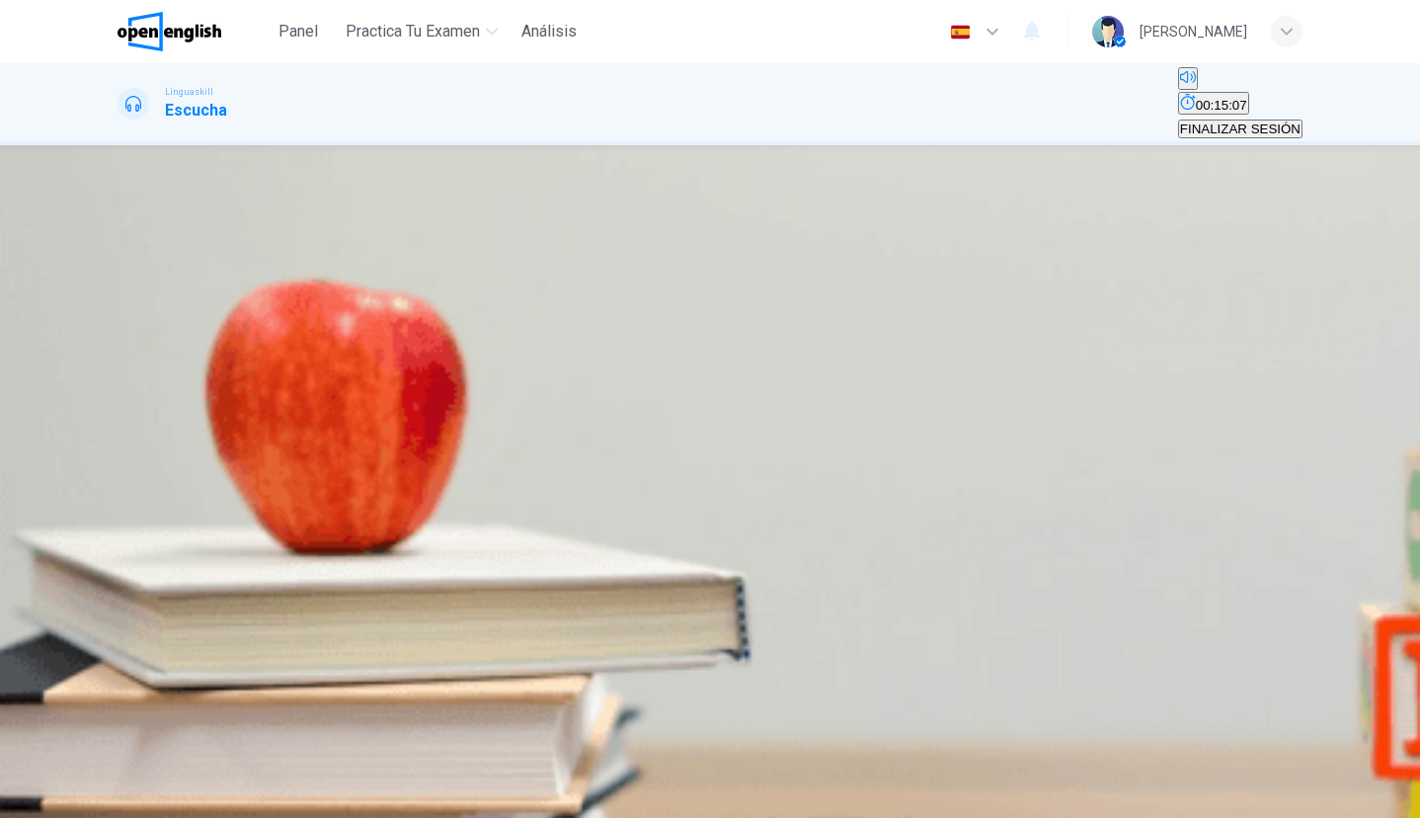
scroll to position [852, 0]
click at [117, 799] on span "ENVIAR" at bounding box center [91, 806] width 49 height 15
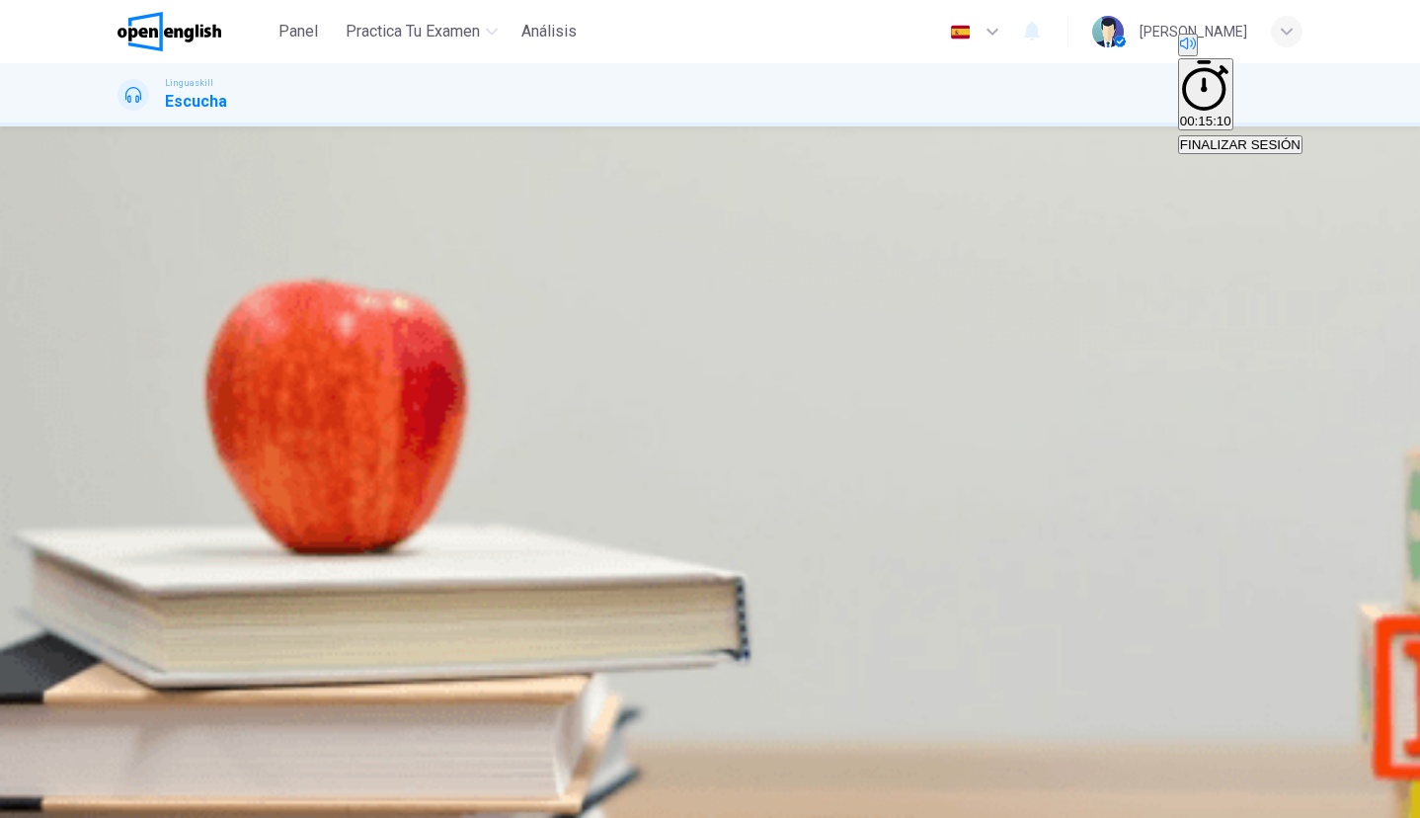
type input "**"
click at [1232, 137] on span "FINALIZAR SESIÓN" at bounding box center [1240, 144] width 120 height 15
